Goal: Navigation & Orientation: Find specific page/section

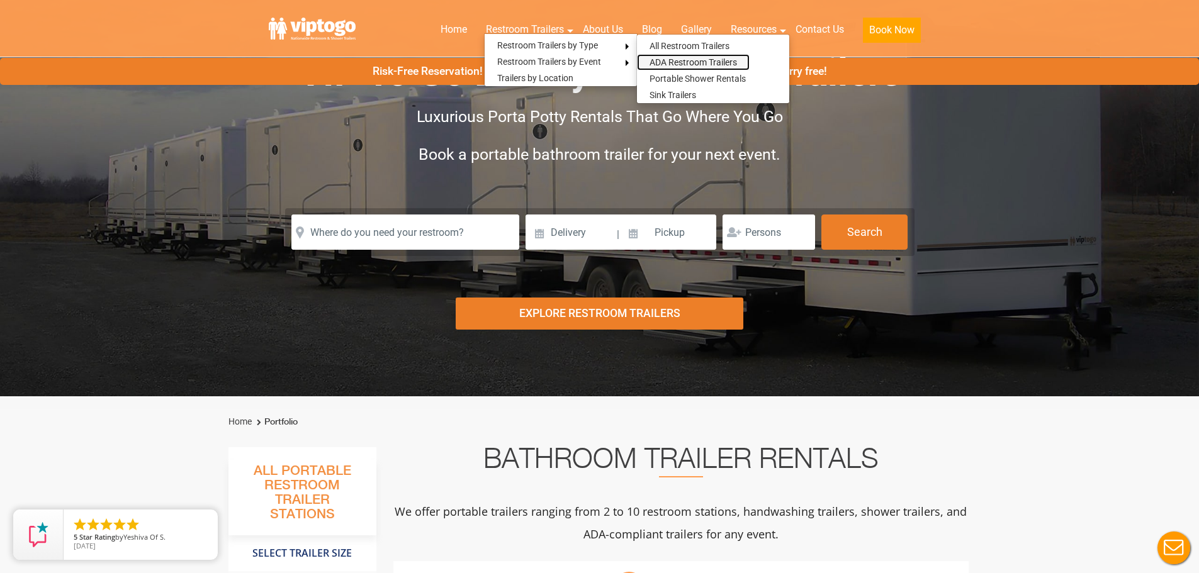
click at [699, 62] on link "ADA Restroom Trailers" at bounding box center [693, 62] width 113 height 16
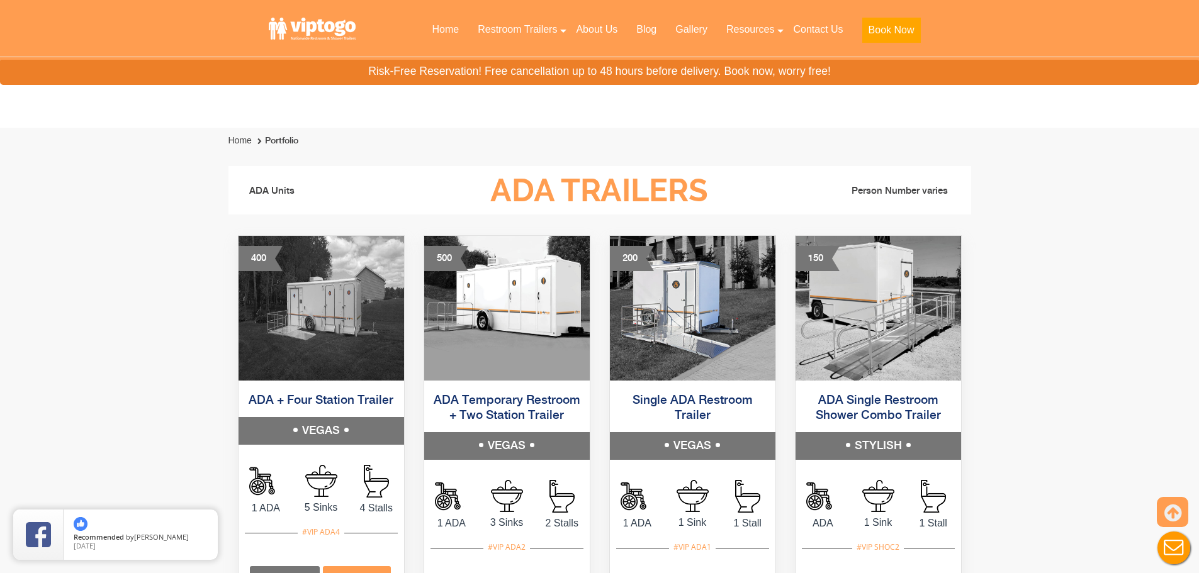
scroll to position [629, 0]
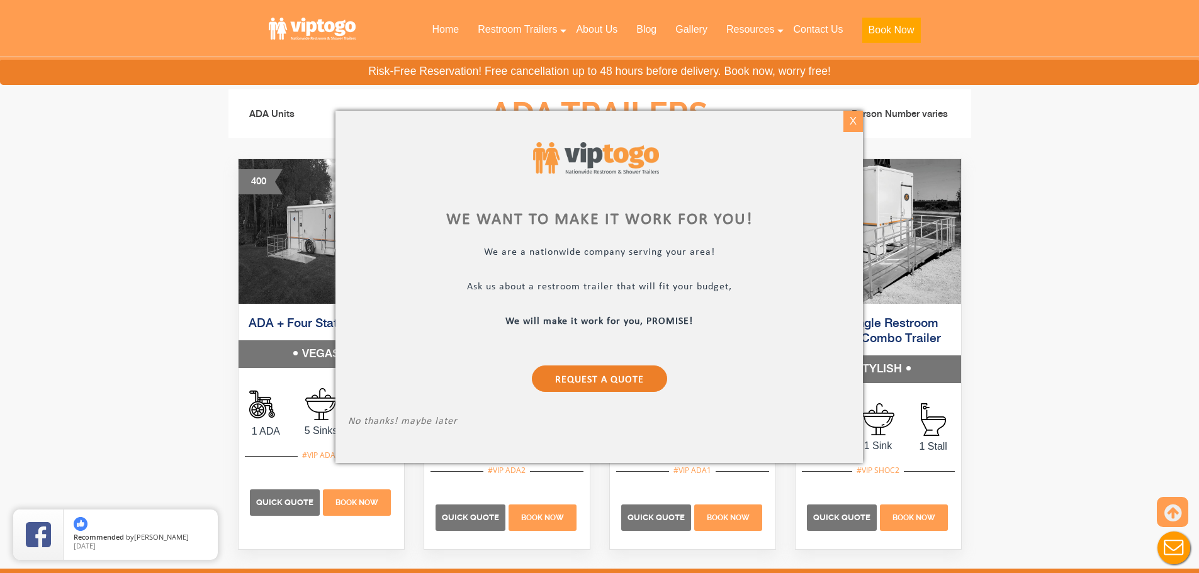
click at [856, 123] on div "X" at bounding box center [853, 121] width 20 height 21
